Goal: Information Seeking & Learning: Learn about a topic

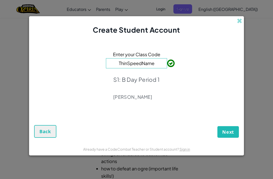
click at [231, 131] on span "Next" at bounding box center [228, 132] width 12 height 6
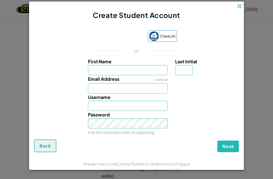
click at [117, 32] on div "Sign in with Google. Opens in new tab" at bounding box center [119, 36] width 47 height 11
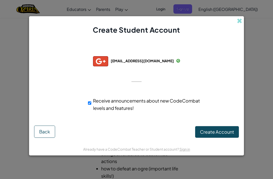
click at [207, 127] on button "Create Account" at bounding box center [217, 132] width 44 height 12
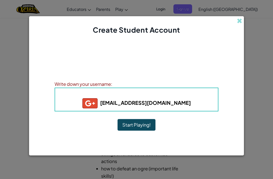
click at [128, 126] on button "Start Playing!" at bounding box center [137, 125] width 38 height 12
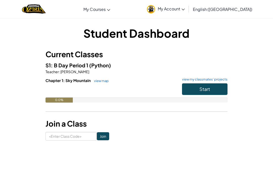
click at [210, 90] on button "Start" at bounding box center [205, 89] width 46 height 12
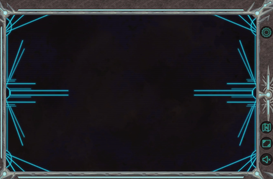
click at [196, 86] on div at bounding box center [131, 92] width 251 height 157
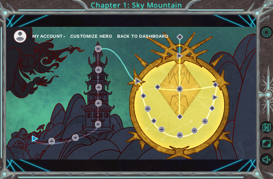
click at [93, 38] on button "Customize Hero" at bounding box center [91, 36] width 42 height 8
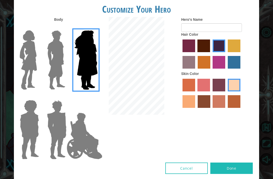
click at [38, 63] on img at bounding box center [28, 59] width 21 height 63
click at [37, 27] on input "Hero Connie" at bounding box center [37, 27] width 0 height 0
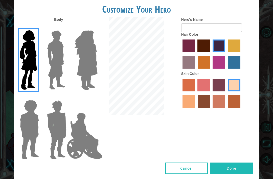
click at [60, 145] on img at bounding box center [57, 129] width 24 height 63
click at [65, 97] on input "Hero Garnet" at bounding box center [65, 97] width 0 height 0
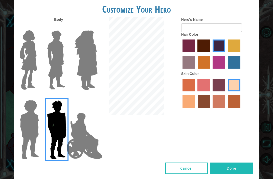
click at [34, 136] on img at bounding box center [29, 129] width 23 height 63
click at [37, 97] on input "Hero Steven" at bounding box center [37, 97] width 0 height 0
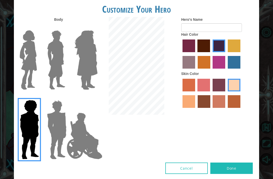
click at [77, 148] on img at bounding box center [85, 136] width 40 height 51
click at [92, 97] on input "Hero Jamie" at bounding box center [92, 97] width 0 height 0
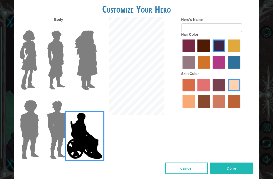
click at [78, 82] on img at bounding box center [86, 59] width 28 height 63
click at [92, 27] on input "Hero Amethyst" at bounding box center [92, 27] width 0 height 0
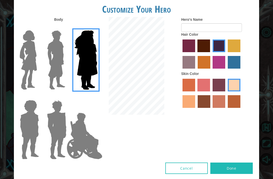
click at [54, 82] on img at bounding box center [56, 59] width 23 height 63
click at [65, 27] on input "Hero Lars" at bounding box center [65, 27] width 0 height 0
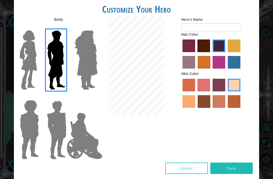
click at [28, 76] on img at bounding box center [28, 59] width 21 height 63
click at [37, 27] on input "Hero Connie" at bounding box center [37, 27] width 0 height 0
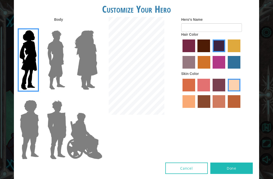
click at [195, 108] on label "tacao skin color" at bounding box center [189, 101] width 13 height 13
click at [241, 93] on input "tacao skin color" at bounding box center [241, 93] width 0 height 0
radio input "true"
click at [228, 91] on label "sandy beach skin color" at bounding box center [234, 85] width 13 height 13
click at [226, 93] on input "sandy beach skin color" at bounding box center [226, 93] width 0 height 0
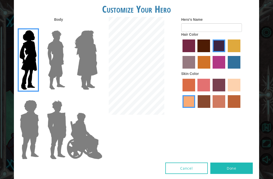
radio input "true"
click at [228, 52] on label "tulip tree hair color" at bounding box center [234, 45] width 13 height 13
click at [226, 54] on input "tulip tree hair color" at bounding box center [226, 54] width 0 height 0
radio input "true"
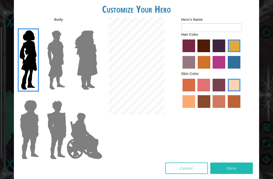
click at [228, 69] on label "lachmara hair color" at bounding box center [234, 62] width 13 height 13
click at [226, 70] on input "lachmara hair color" at bounding box center [226, 70] width 0 height 0
radio input "true"
click at [195, 52] on label "paprika hair color" at bounding box center [189, 45] width 13 height 13
click at [181, 54] on input "paprika hair color" at bounding box center [181, 54] width 0 height 0
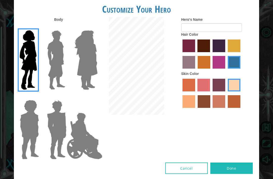
radio input "true"
click at [210, 52] on label "maroon hair color" at bounding box center [204, 45] width 13 height 13
click at [196, 54] on input "maroon hair color" at bounding box center [196, 54] width 0 height 0
radio input "true"
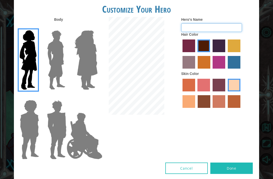
click at [232, 32] on input "Hero's Name" at bounding box center [211, 27] width 61 height 9
type input "Amna"
click at [172, 116] on div at bounding box center [137, 66] width 82 height 99
click at [231, 174] on button "Done" at bounding box center [231, 167] width 42 height 11
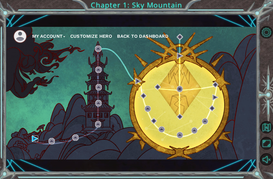
click at [38, 141] on img at bounding box center [35, 138] width 6 height 6
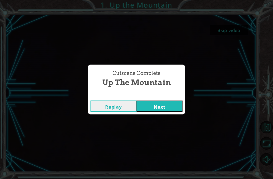
click at [156, 118] on div "Cutscene Complete Up the Mountain Replay Next" at bounding box center [136, 89] width 273 height 179
click at [172, 121] on div "Cutscene Complete Up the Mountain Replay Next" at bounding box center [136, 89] width 273 height 179
click at [164, 121] on div "Cutscene Complete Up the Mountain Replay Next" at bounding box center [136, 89] width 273 height 179
click at [170, 124] on div "Cutscene Complete Up the Mountain Replay Next" at bounding box center [136, 89] width 273 height 179
click at [171, 121] on div "Cutscene Complete Up the Mountain Replay Next" at bounding box center [136, 89] width 273 height 179
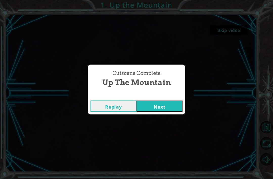
click at [163, 124] on div "Cutscene Complete Up the Mountain Replay Next" at bounding box center [136, 89] width 273 height 179
click at [122, 120] on div "Cutscene Complete Up the Mountain Replay Next" at bounding box center [136, 89] width 273 height 179
click at [153, 132] on div "Cutscene Complete Up the Mountain Replay Next" at bounding box center [136, 89] width 273 height 179
click at [169, 124] on div "Cutscene Complete Up the Mountain Replay Next" at bounding box center [136, 89] width 273 height 179
click at [180, 116] on div "Cutscene Complete Up the Mountain Replay Next" at bounding box center [136, 89] width 273 height 179
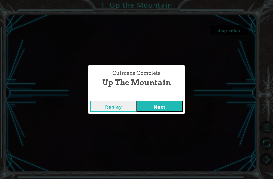
scroll to position [16, 0]
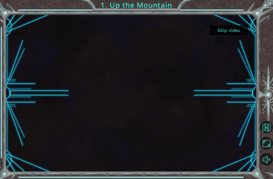
click at [233, 29] on button "Skip video" at bounding box center [229, 30] width 38 height 10
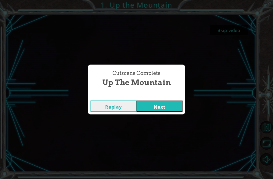
click at [163, 102] on button "Next" at bounding box center [160, 105] width 46 height 11
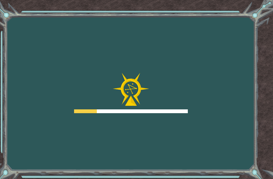
click at [168, 122] on div "Goals Error loading from server. Try refreshing the page. You'll need to join a…" at bounding box center [136, 89] width 273 height 179
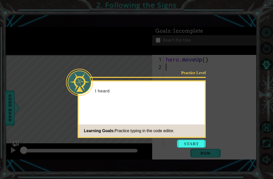
scroll to position [16, 0]
click at [169, 88] on p "I heard" at bounding box center [148, 91] width 106 height 6
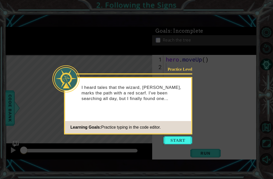
click at [178, 136] on button "Start" at bounding box center [178, 140] width 29 height 8
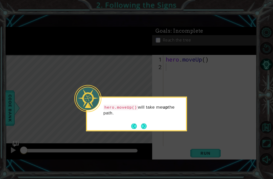
click at [177, 119] on icon at bounding box center [136, 89] width 273 height 179
click at [143, 123] on button "Next" at bounding box center [144, 126] width 6 height 6
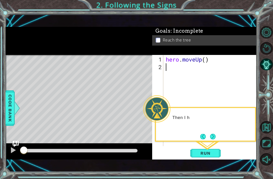
click at [147, 109] on div "Level Map" at bounding box center [123, 129] width 234 height 149
click at [209, 157] on button "Run" at bounding box center [205, 153] width 30 height 10
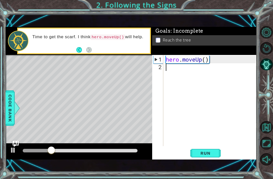
click at [210, 153] on span "Run" at bounding box center [206, 153] width 20 height 5
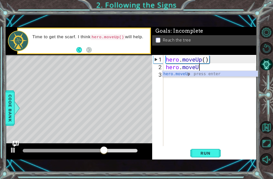
scroll to position [0, 2]
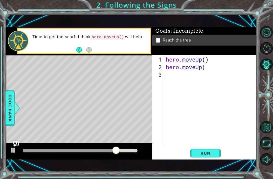
type textarea "hero.moveUp()"
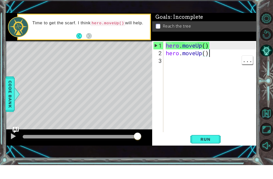
scroll to position [0, 0]
click at [211, 151] on span "Run" at bounding box center [206, 153] width 20 height 5
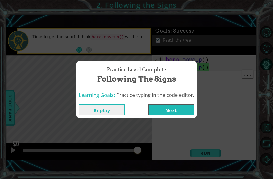
click at [167, 111] on button "Next" at bounding box center [171, 109] width 46 height 11
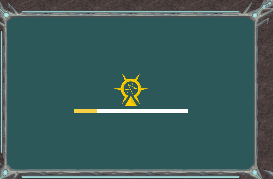
click at [167, 129] on div "Goals Error loading from server. Try refreshing the page. You'll need to join a…" at bounding box center [136, 89] width 273 height 179
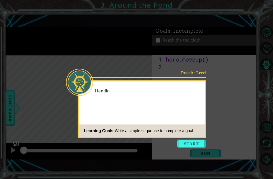
scroll to position [16, 0]
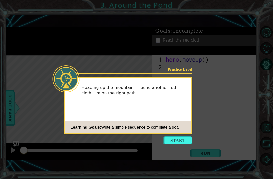
click at [181, 136] on button "Start" at bounding box center [178, 140] width 29 height 8
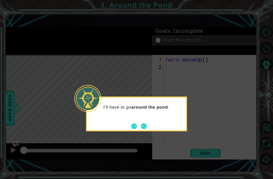
click at [226, 109] on icon at bounding box center [136, 89] width 273 height 179
click at [146, 122] on button "Next" at bounding box center [144, 126] width 8 height 8
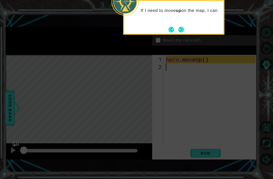
scroll to position [0, 0]
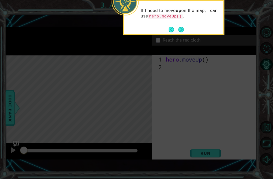
click at [237, 122] on icon at bounding box center [136, 44] width 273 height 270
click at [182, 29] on button "Next" at bounding box center [181, 30] width 6 height 6
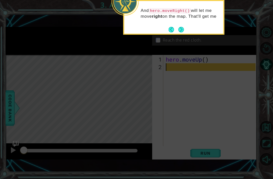
click at [184, 29] on button "Next" at bounding box center [182, 30] width 6 height 6
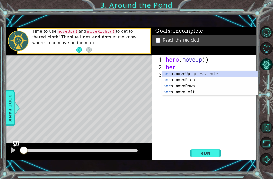
scroll to position [0, 0]
type textarea "hero"
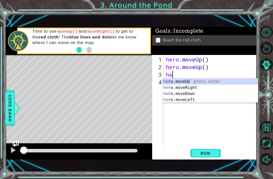
type textarea "hero"
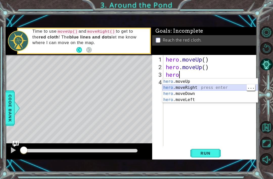
click at [210, 88] on div "hero .moveUp press enter hero .moveRight press enter hero .moveDown press enter…" at bounding box center [210, 96] width 96 height 36
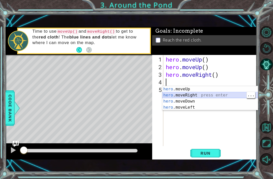
type textarea "hero"
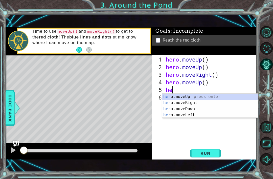
type textarea "her"
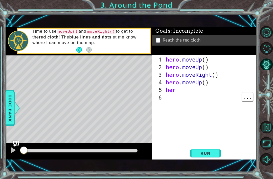
click at [191, 98] on div "hero . moveUp ( ) hero . moveUp ( ) hero . moveRight ( ) hero . moveUp ( ) her" at bounding box center [211, 109] width 93 height 106
click at [196, 91] on div "hero . moveUp ( ) hero . moveUp ( ) hero . moveRight ( ) hero . moveUp ( ) her" at bounding box center [211, 109] width 93 height 106
click at [191, 91] on div "hero . moveUp ( ) hero . moveUp ( ) hero . moveRight ( ) hero . moveUp ( ) her" at bounding box center [211, 109] width 93 height 106
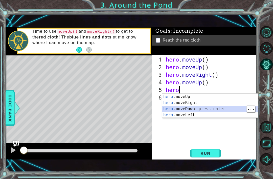
click at [203, 115] on div "hero .moveUp press enter hero .moveRight press enter hero .moveDown press enter…" at bounding box center [210, 112] width 96 height 36
type textarea "hero.moveLeft(1)"
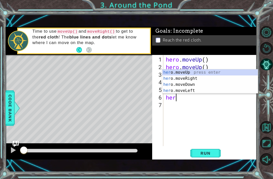
type textarea "hero"
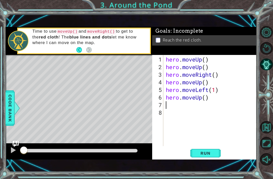
click at [208, 149] on button "Run" at bounding box center [205, 153] width 30 height 10
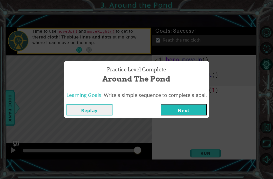
click at [181, 111] on button "Next" at bounding box center [184, 109] width 46 height 11
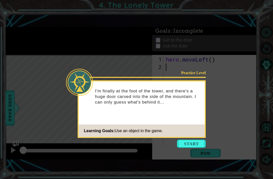
click at [191, 140] on button "Start" at bounding box center [191, 144] width 29 height 8
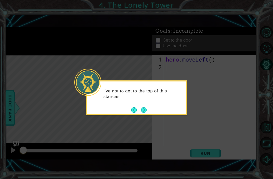
click at [147, 107] on button "Next" at bounding box center [144, 110] width 6 height 6
click at [144, 111] on button "Next" at bounding box center [144, 110] width 6 height 6
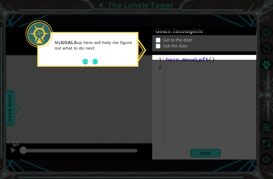
click at [169, 97] on icon at bounding box center [136, 89] width 273 height 179
click at [98, 59] on button "Next" at bounding box center [96, 62] width 6 height 6
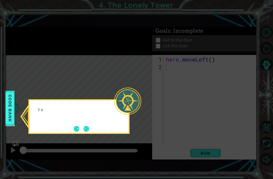
click at [96, 63] on icon at bounding box center [136, 89] width 273 height 179
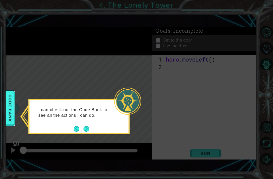
click at [88, 131] on button "Next" at bounding box center [87, 129] width 6 height 6
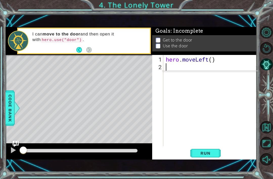
type textarea "hero"
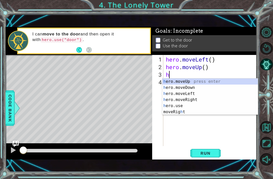
type textarea "hro"
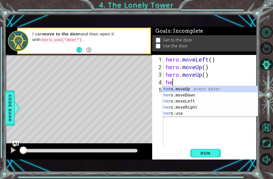
scroll to position [0, 0]
type textarea "hero"
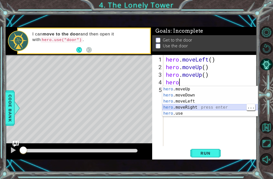
click at [212, 110] on div "hero .moveUp press enter hero .moveDown press enter hero .moveLeft press enter …" at bounding box center [210, 107] width 96 height 42
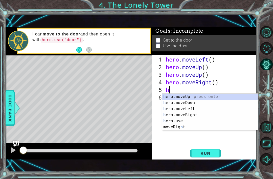
type textarea "hro"
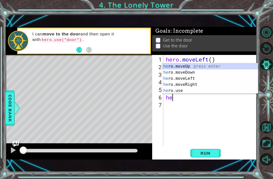
type textarea "her"
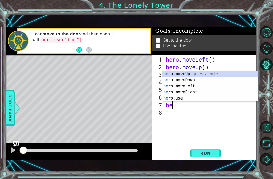
scroll to position [0, 0]
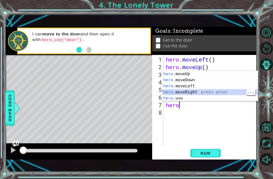
click at [214, 100] on div "hero .moveUp press enter hero .moveDown press enter hero .moveLeft press enter …" at bounding box center [210, 92] width 96 height 42
type textarea "hero.use("name")"
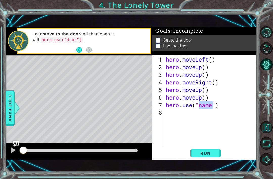
scroll to position [0, 0]
click at [221, 108] on div "hero . moveLeft ( ) hero . moveUp ( ) hero . moveUp ( ) hero . moveRight ( ) he…" at bounding box center [211, 109] width 93 height 106
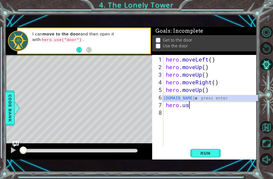
type textarea "hero."
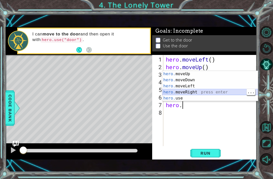
click at [197, 92] on div "hero. moveUp press enter hero. moveDown press enter hero. moveLeft press enter …" at bounding box center [210, 92] width 96 height 42
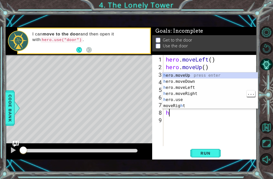
type textarea "hero"
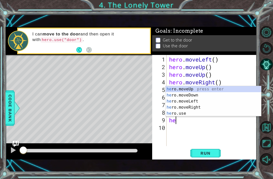
type textarea "hero"
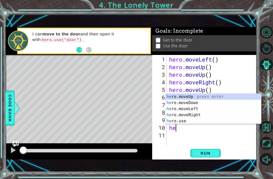
type textarea "hero"
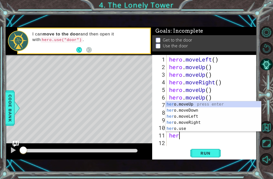
type textarea "h"
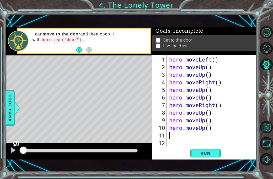
click at [12, 107] on span "Code Bank" at bounding box center [8, 108] width 8 height 31
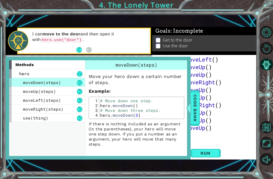
click at [193, 113] on span "Code Bank" at bounding box center [195, 108] width 8 height 31
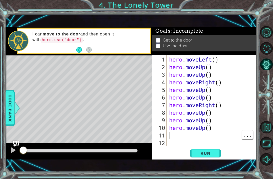
click at [174, 136] on div "hero . moveLeft ( ) hero . moveUp ( ) hero . moveUp ( ) hero . moveRight ( ) he…" at bounding box center [213, 109] width 90 height 106
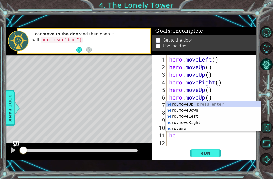
scroll to position [0, 0]
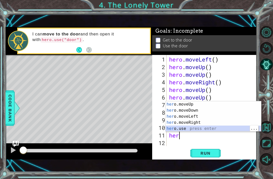
click at [206, 130] on div "her o.moveUp press enter her o.moveDown press enter her o.moveLeft press enter …" at bounding box center [214, 122] width 96 height 42
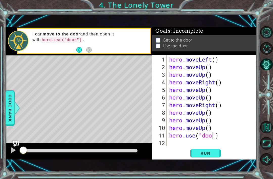
scroll to position [0, 2]
click at [217, 149] on button "Run" at bounding box center [205, 153] width 30 height 10
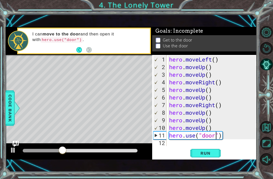
click at [224, 150] on div "Run" at bounding box center [205, 153] width 104 height 10
click at [160, 65] on div "2" at bounding box center [160, 67] width 13 height 8
click at [161, 60] on div "1" at bounding box center [160, 60] width 13 height 8
click at [165, 58] on div "1" at bounding box center [160, 60] width 13 height 8
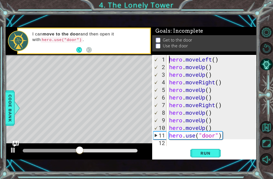
click at [196, 156] on button "Run" at bounding box center [205, 153] width 30 height 10
click at [218, 156] on button "Run" at bounding box center [205, 153] width 30 height 10
click at [213, 151] on button "Run" at bounding box center [205, 153] width 30 height 10
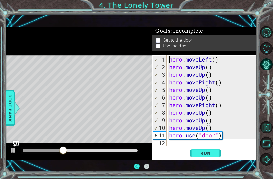
click at [208, 157] on button "Run" at bounding box center [205, 153] width 30 height 10
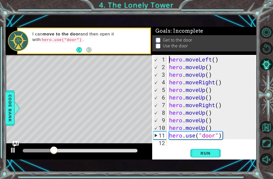
click at [208, 154] on span "Run" at bounding box center [206, 153] width 20 height 5
type textarea "hero.use()"
click at [213, 137] on div "hero . moveLeft ( ) hero . moveUp ( ) hero . moveUp ( ) hero . moveRight ( ) he…" at bounding box center [213, 109] width 90 height 106
click at [211, 134] on div "hero . moveLeft ( ) hero . moveUp ( ) hero . moveUp ( ) hero . moveRight ( ) he…" at bounding box center [213, 109] width 90 height 106
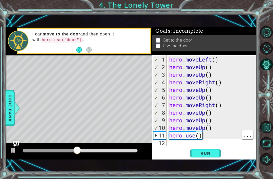
scroll to position [0, 0]
click at [225, 136] on div "hero . moveLeft ( ) hero . moveUp ( ) hero . moveUp ( ) hero . moveRight ( ) he…" at bounding box center [213, 109] width 90 height 106
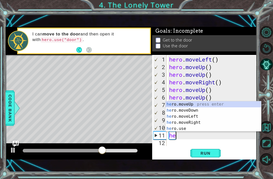
type textarea "h"
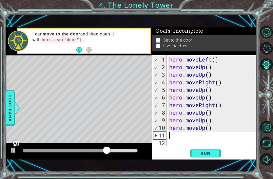
click at [209, 157] on button "Run" at bounding box center [205, 153] width 30 height 10
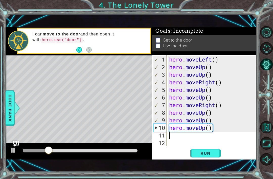
click at [199, 158] on button "Run" at bounding box center [205, 153] width 30 height 10
click at [212, 154] on span "Run" at bounding box center [206, 153] width 20 height 5
click at [210, 154] on span "Run" at bounding box center [206, 153] width 20 height 5
click at [211, 155] on span "Run" at bounding box center [206, 153] width 20 height 5
click at [216, 154] on button "Run" at bounding box center [205, 153] width 30 height 10
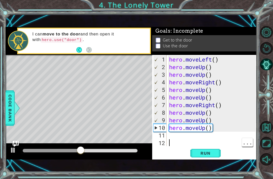
click at [209, 150] on button "Run" at bounding box center [205, 153] width 30 height 10
click at [202, 150] on button "Run" at bounding box center [205, 153] width 30 height 10
type textarea "hero.moveUp()"
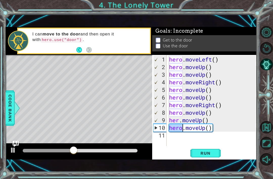
type textarea "hero.moveUp()"
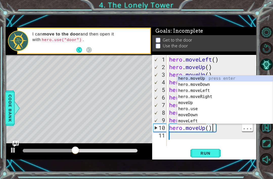
type textarea "hero.moveUp("
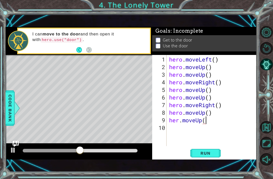
type textarea "her.moveUp"
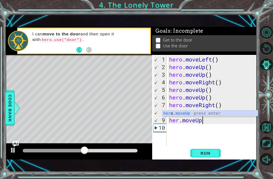
click at [158, 121] on div "9" at bounding box center [160, 120] width 13 height 8
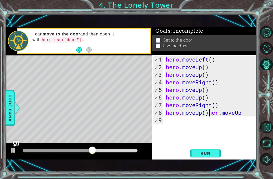
click at [156, 114] on div "8" at bounding box center [159, 113] width 10 height 8
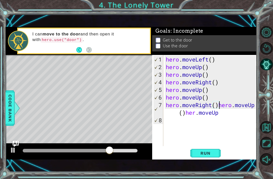
click at [163, 106] on div "7" at bounding box center [159, 108] width 10 height 15
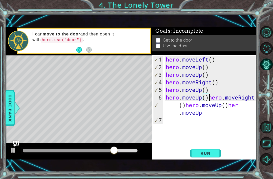
click at [163, 96] on div "1 2 3 4 5 6 7" at bounding box center [158, 100] width 10 height 91
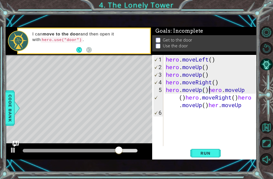
click at [159, 86] on div "4" at bounding box center [159, 82] width 10 height 8
type textarea "hero.moveRight()hero.moveUp(hero.moveUp()hero.moveRight()hero.moveUp()her.moveUp"
click at [159, 86] on div "4" at bounding box center [159, 82] width 10 height 8
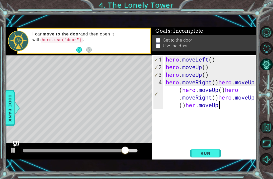
click at [157, 82] on div "4" at bounding box center [159, 93] width 10 height 30
type textarea "hero.moveUp()hero.moveRight()hero.moveUp(hero.moveUp()hero.moveRight()hero.move…"
click at [157, 78] on div "3" at bounding box center [159, 75] width 10 height 8
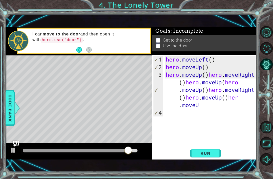
click at [159, 81] on div "3" at bounding box center [159, 90] width 10 height 38
type textarea "hero.moveUp()hero.moveRight()hero.moveUp(hero.moveUp()hero.moveRight()hero.move…"
click at [159, 70] on div "2" at bounding box center [159, 67] width 10 height 8
click at [156, 69] on div "2" at bounding box center [159, 67] width 10 height 8
type textarea "hero.moveUp()hero.moveRight()hero.moveUp(hero.moveUp()hero.moveRight()hero.move…"
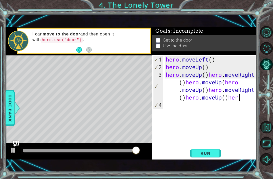
click at [159, 77] on div "3" at bounding box center [159, 86] width 10 height 30
click at [158, 74] on div "3" at bounding box center [159, 86] width 10 height 30
type textarea "hero.moveUp()hero.moveUp()hero.moveRight()hero.moveUp(hero.moveUp()hero.moveRig…"
click at [158, 71] on div "2" at bounding box center [159, 67] width 10 height 8
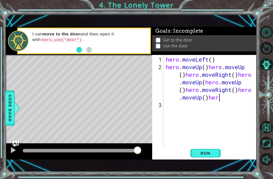
click at [162, 71] on div "2" at bounding box center [158, 82] width 10 height 38
click at [159, 68] on div "2" at bounding box center [158, 82] width 10 height 38
click at [159, 70] on div "2" at bounding box center [158, 82] width 10 height 38
type textarea "hero.moveLeft()hero.moveUp()hero.moveUp()hero.moveRight()hero.moveUp(hero.moveU…"
click at [158, 63] on div "1" at bounding box center [158, 60] width 10 height 8
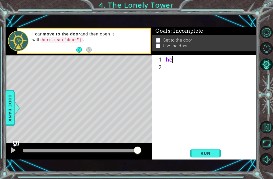
type textarea "h"
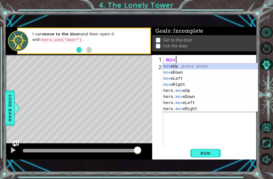
scroll to position [0, 0]
type textarea "move"
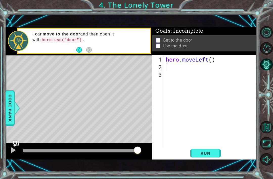
scroll to position [0, 0]
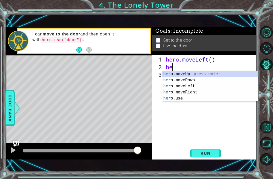
type textarea "hero"
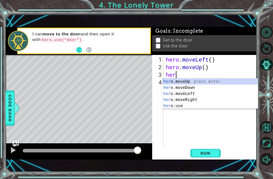
scroll to position [0, 0]
type textarea "hero"
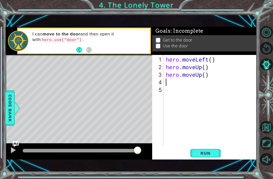
scroll to position [0, 0]
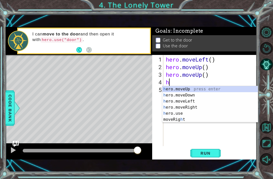
type textarea "her"
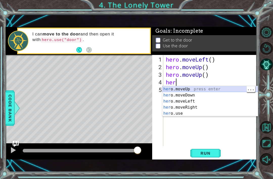
click at [200, 86] on div "her o.moveUp press enter her o.moveDown press enter her o.moveLeft press enter …" at bounding box center [210, 107] width 96 height 42
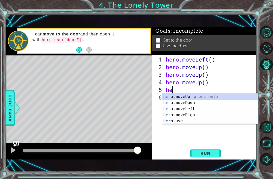
type textarea "hero"
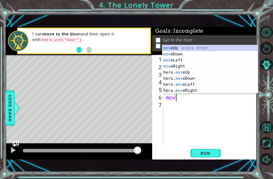
type textarea "move"
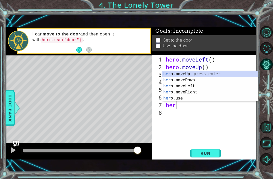
type textarea "hero"
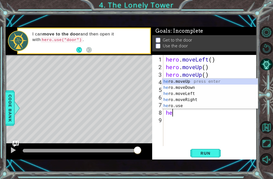
type textarea "hero"
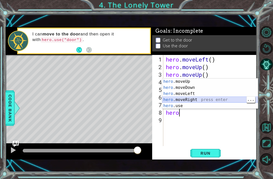
click at [208, 101] on div "hero .moveUp press enter hero .moveDown press enter hero .moveLeft press enter …" at bounding box center [210, 99] width 96 height 42
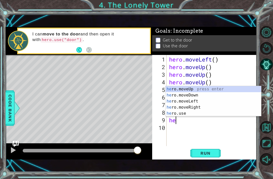
type textarea "hero"
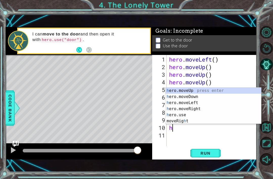
type textarea "her"
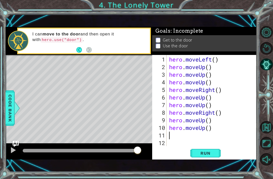
click at [208, 154] on span "Run" at bounding box center [206, 153] width 20 height 5
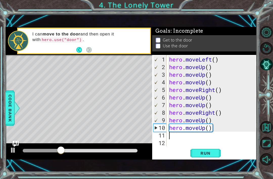
click at [212, 154] on span "Run" at bounding box center [206, 153] width 20 height 5
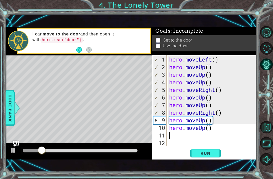
click at [212, 158] on button "Run" at bounding box center [205, 153] width 30 height 10
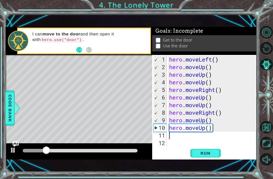
click at [213, 158] on button "Run" at bounding box center [205, 153] width 30 height 10
click at [215, 157] on button "Run" at bounding box center [205, 153] width 30 height 10
click at [214, 154] on span "Run" at bounding box center [206, 153] width 20 height 5
click at [210, 153] on span "Run" at bounding box center [206, 153] width 20 height 5
click at [202, 148] on button "Run" at bounding box center [205, 153] width 30 height 10
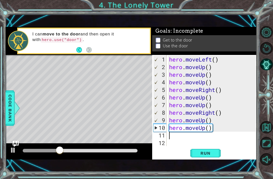
click at [218, 148] on button "Run" at bounding box center [205, 153] width 30 height 10
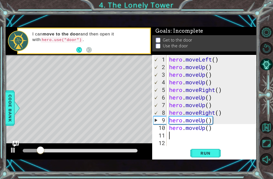
type textarea "hero.moveUp()"
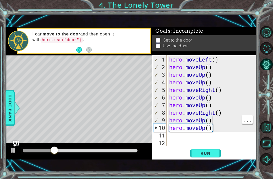
click at [203, 146] on div "hero . moveLeft ( ) hero . moveUp ( ) hero . moveUp ( ) hero . moveUp ( ) hero …" at bounding box center [213, 109] width 90 height 106
click at [203, 153] on span "Run" at bounding box center [206, 153] width 20 height 5
click at [210, 150] on button "Run" at bounding box center [205, 153] width 30 height 10
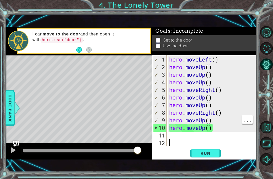
click at [210, 156] on button "Run" at bounding box center [205, 153] width 30 height 10
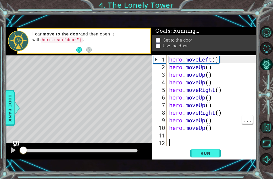
scroll to position [16, 0]
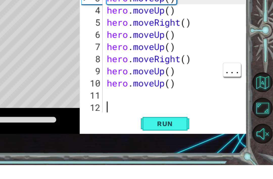
click at [168, 56] on div "hero . moveLeft ( ) hero . moveUp ( ) hero . moveUp ( ) hero . moveUp ( ) hero …" at bounding box center [213, 109] width 90 height 106
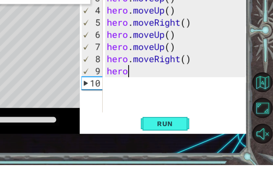
type textarea "h"
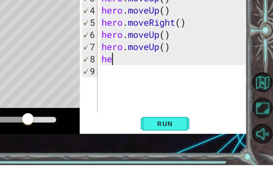
type textarea "h"
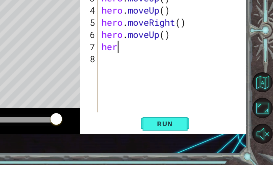
type textarea "h"
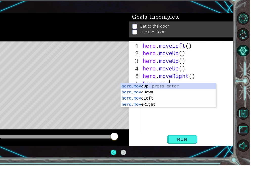
scroll to position [16, 0]
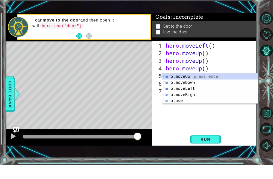
type textarea "h"
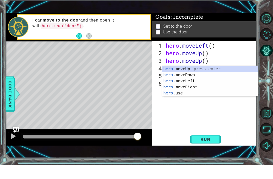
type textarea "h"
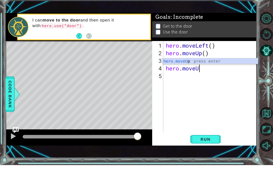
type textarea "hero.move"
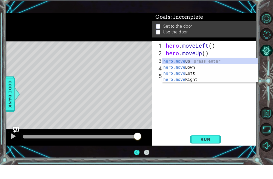
click at [257, 36] on div "Get to the door Use the door" at bounding box center [204, 43] width 104 height 16
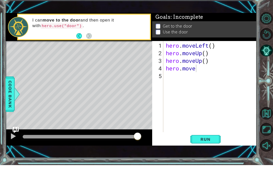
click at [267, 42] on button "Restart Level" at bounding box center [266, 48] width 12 height 12
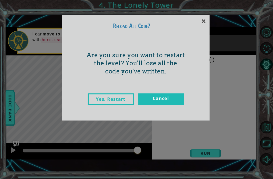
click at [116, 97] on link "Yes, Restart" at bounding box center [111, 98] width 46 height 11
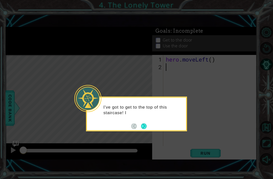
click at [146, 123] on button "Next" at bounding box center [144, 126] width 6 height 6
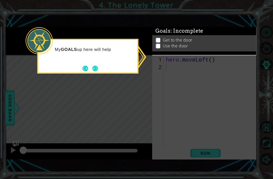
click at [90, 66] on button "Back" at bounding box center [88, 69] width 10 height 6
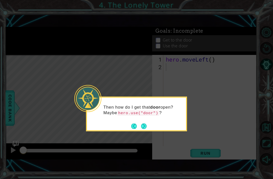
click at [147, 123] on button "Next" at bounding box center [144, 126] width 6 height 6
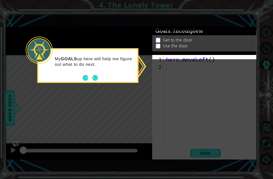
click at [93, 75] on button "Next" at bounding box center [96, 78] width 6 height 6
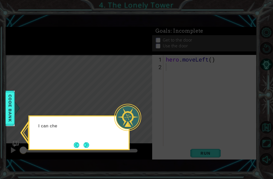
click at [120, 104] on div at bounding box center [127, 117] width 27 height 27
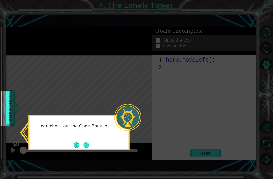
click at [134, 104] on div at bounding box center [127, 117] width 27 height 27
click at [89, 142] on button "Next" at bounding box center [87, 145] width 6 height 6
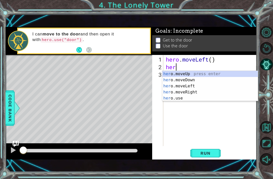
type textarea "hero"
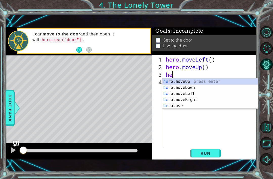
type textarea "hero"
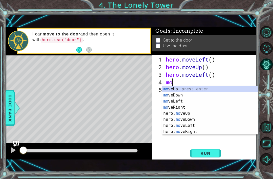
type textarea "m"
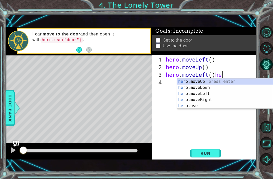
scroll to position [0, 3]
type textarea "hero.moveLeft()"
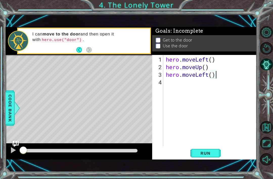
scroll to position [0, 0]
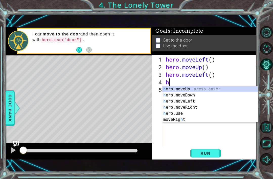
type textarea "hero"
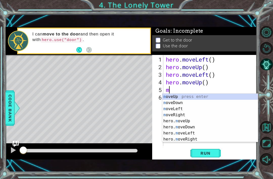
type textarea "mov"
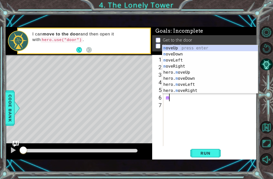
scroll to position [0, 0]
type textarea "move"
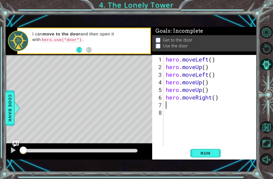
scroll to position [0, 0]
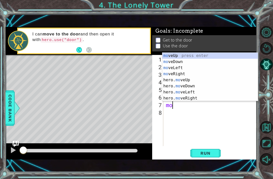
type textarea "mov"
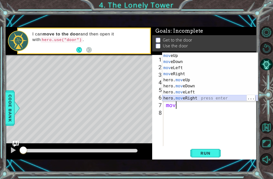
click at [214, 99] on div "mov eUp press enter mov eDown press enter mov eLeft press enter mov eRight pres…" at bounding box center [210, 83] width 96 height 61
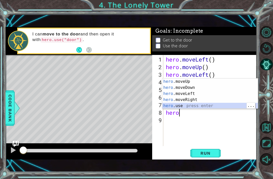
click at [200, 105] on div "hero .moveUp press enter hero .moveDown press enter hero .moveLeft press enter …" at bounding box center [210, 99] width 96 height 42
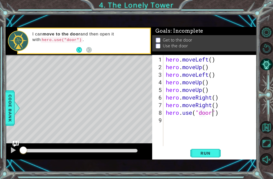
scroll to position [0, 2]
type textarea "hero.use("door")"
click at [210, 154] on span "Run" at bounding box center [206, 153] width 20 height 5
click at [212, 151] on button "Run" at bounding box center [205, 153] width 30 height 10
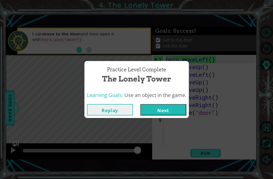
click at [155, 114] on button "Next" at bounding box center [163, 109] width 46 height 11
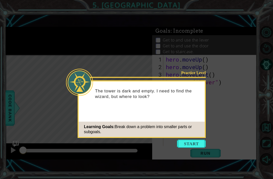
click at [195, 143] on button "Start" at bounding box center [191, 144] width 29 height 8
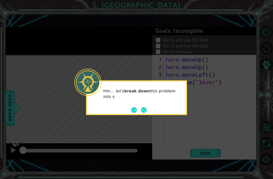
click at [144, 107] on button "Next" at bounding box center [144, 110] width 6 height 6
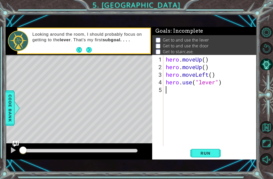
click at [208, 158] on button "Run" at bounding box center [205, 153] width 30 height 10
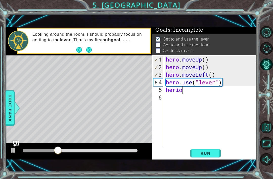
scroll to position [0, 0]
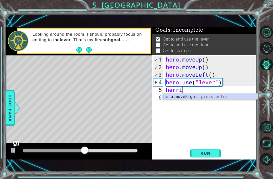
type textarea "herr"
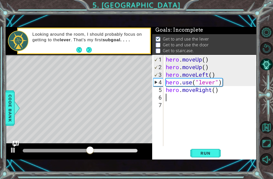
scroll to position [0, 0]
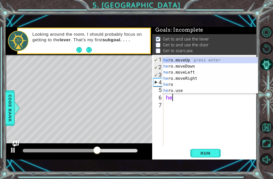
type textarea "her"
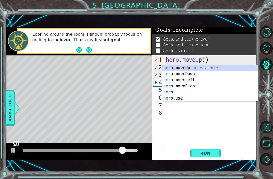
type textarea "hr"
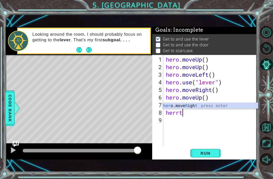
scroll to position [0, 0]
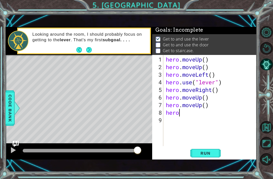
type textarea "her"
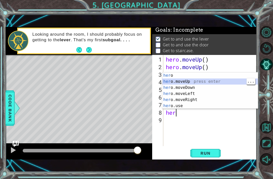
scroll to position [0, 0]
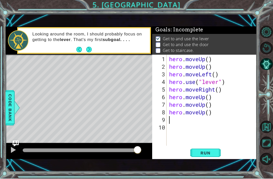
click at [210, 157] on button "Run" at bounding box center [205, 153] width 30 height 10
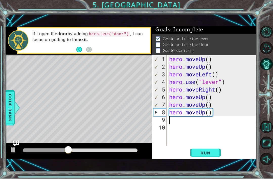
click at [216, 154] on button "Run" at bounding box center [205, 153] width 30 height 10
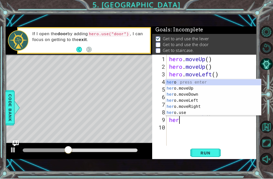
scroll to position [0, 0]
type textarea "hero"
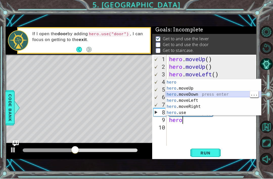
click at [195, 92] on div "hero press enter hero .moveUp press enter hero .moveDown press enter hero .move…" at bounding box center [214, 103] width 96 height 49
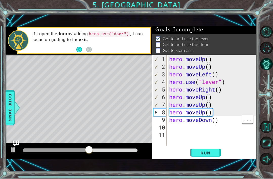
click at [217, 120] on div "hero . moveUp ( ) hero . moveUp ( ) hero . moveLeft ( ) hero . use ( "lever" ) …" at bounding box center [213, 109] width 90 height 106
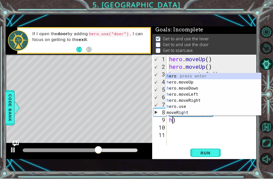
type textarea ")"
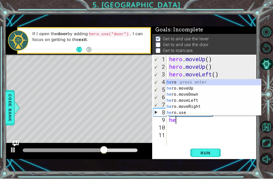
type textarea "her"
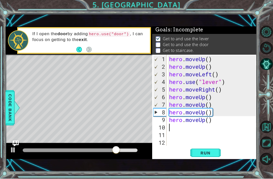
click at [201, 153] on span "Run" at bounding box center [206, 153] width 20 height 5
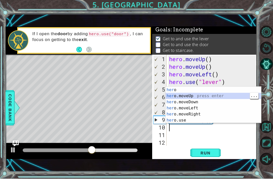
scroll to position [0, 0]
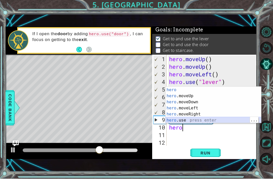
click at [206, 121] on div "hero press enter hero .moveUp press enter hero .moveDown press enter hero .move…" at bounding box center [214, 111] width 96 height 49
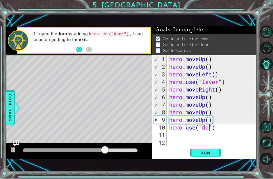
scroll to position [0, 2]
type textarea "hero.use("door")"
click at [213, 157] on button "Run" at bounding box center [205, 153] width 30 height 10
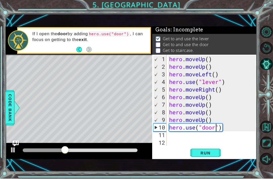
click at [235, 131] on div "hero . moveUp ( ) hero . moveUp ( ) hero . moveLeft ( ) hero . use ( "lever" ) …" at bounding box center [213, 109] width 90 height 106
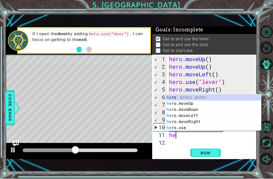
type textarea "hero"
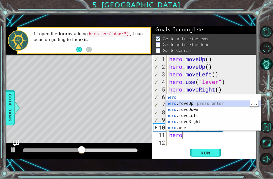
click at [220, 103] on div "hero press enter hero .moveUp press enter hero .moveDown press enter hero .move…" at bounding box center [214, 119] width 96 height 49
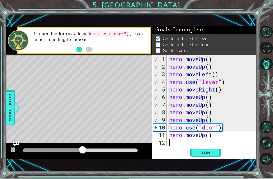
scroll to position [8, 0]
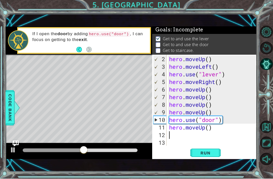
click at [206, 151] on span "Run" at bounding box center [206, 153] width 20 height 5
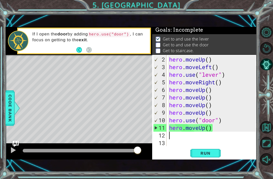
scroll to position [0, 0]
click at [204, 153] on span "Run" at bounding box center [206, 153] width 20 height 5
click at [208, 155] on span "Run" at bounding box center [206, 153] width 20 height 5
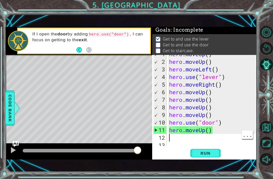
scroll to position [0, 0]
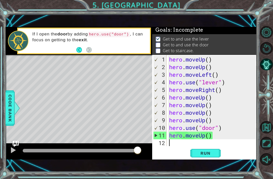
click at [269, 54] on button "Restart Level" at bounding box center [266, 48] width 12 height 12
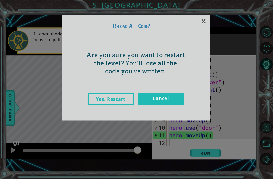
scroll to position [1, 0]
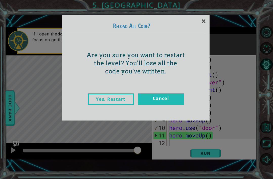
click at [115, 98] on link "Yes, Restart" at bounding box center [111, 98] width 46 height 11
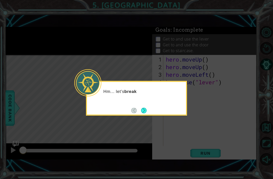
scroll to position [0, 0]
click at [232, 111] on icon at bounding box center [136, 89] width 273 height 179
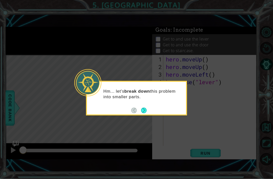
click at [144, 104] on div "Hm... let's break down this problem into smaller parts." at bounding box center [136, 97] width 99 height 26
click at [145, 110] on button "Next" at bounding box center [144, 111] width 6 height 6
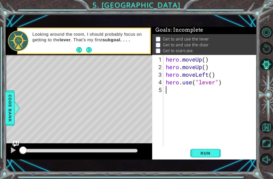
click at [203, 156] on button "Run" at bounding box center [205, 153] width 30 height 10
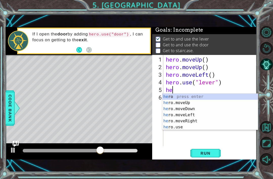
scroll to position [0, 0]
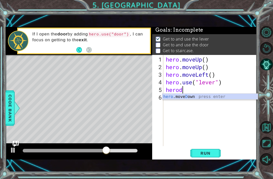
type textarea "herodo"
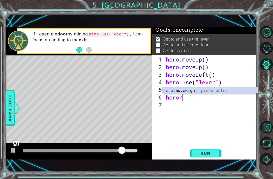
scroll to position [0, 1]
type textarea "herorig"
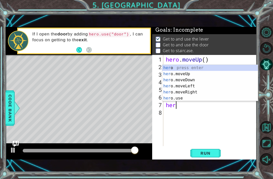
scroll to position [0, 0]
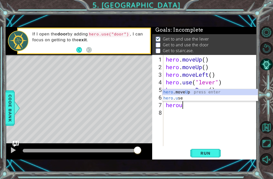
type textarea "heroup"
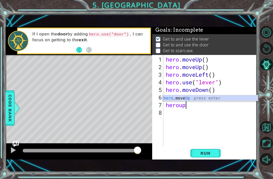
scroll to position [0, 0]
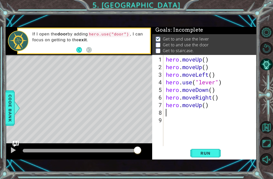
click at [203, 151] on span "Run" at bounding box center [206, 153] width 20 height 5
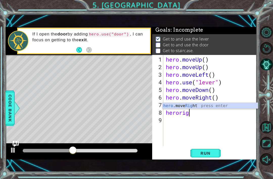
scroll to position [0, 1]
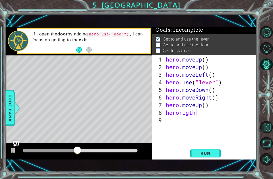
type textarea "herorigt"
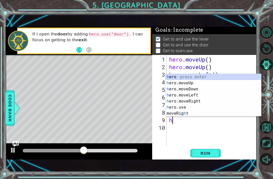
scroll to position [0, 0]
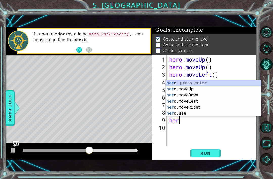
type textarea "heru"
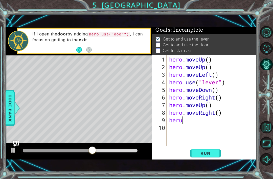
scroll to position [0, 0]
click at [209, 153] on span "Run" at bounding box center [206, 153] width 20 height 5
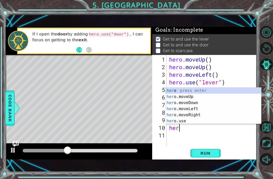
scroll to position [0, 0]
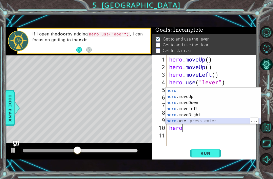
click at [206, 121] on div "hero press enter hero .moveUp press enter hero .moveDown press enter hero .move…" at bounding box center [214, 112] width 96 height 49
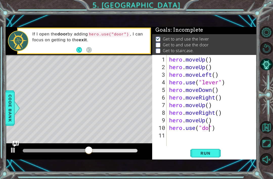
scroll to position [0, 2]
type textarea "hero.use("door")"
click at [210, 158] on button "Run" at bounding box center [205, 153] width 30 height 10
click at [202, 149] on button "Run" at bounding box center [205, 153] width 30 height 10
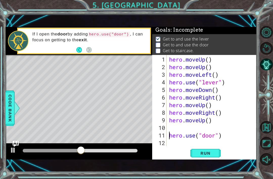
scroll to position [0, 0]
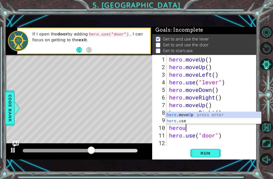
type textarea "heroup"
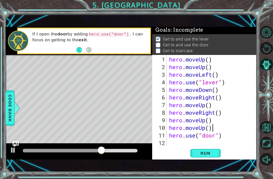
click at [211, 154] on span "Run" at bounding box center [206, 153] width 20 height 5
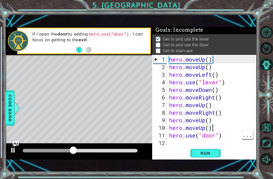
type textarea "hero.use("door")"
click at [166, 139] on div "11" at bounding box center [159, 136] width 13 height 8
type textarea "hero.use("door")"
click at [170, 137] on div "hero . moveUp ( ) hero . moveUp ( ) hero . moveLeft ( ) hero . use ( "lever" ) …" at bounding box center [213, 109] width 90 height 106
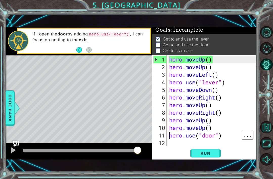
click at [213, 155] on span "Run" at bounding box center [206, 153] width 20 height 5
click at [211, 154] on span "Run" at bounding box center [206, 153] width 20 height 5
